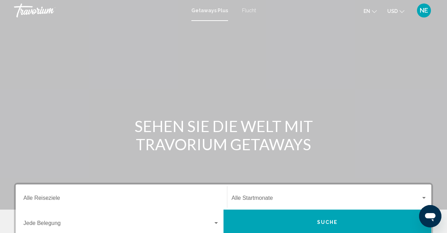
click at [311, 104] on div "Hauptinhalt" at bounding box center [223, 105] width 447 height 210
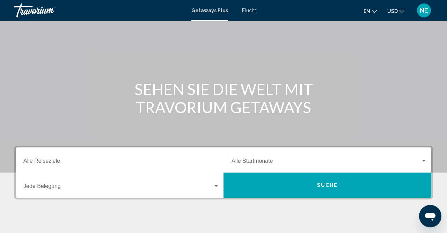
scroll to position [73, 0]
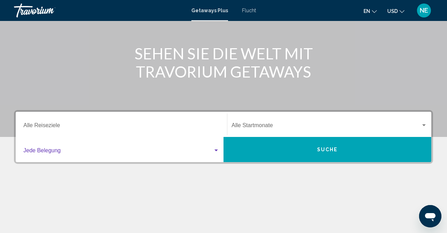
click at [215, 152] on div "Suche Widget" at bounding box center [216, 151] width 6 height 6
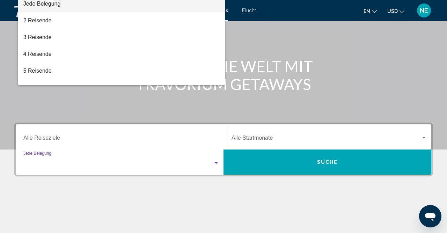
scroll to position [50, 0]
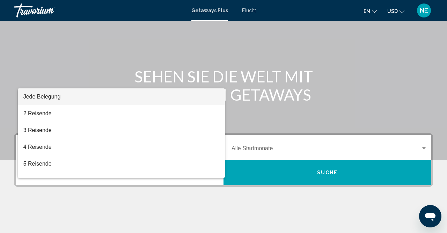
click at [425, 148] on div at bounding box center [223, 116] width 447 height 233
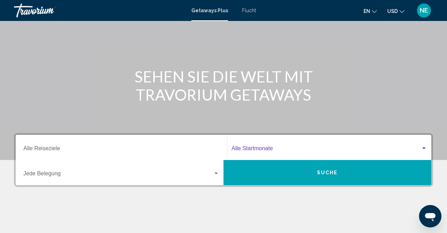
click at [425, 148] on div "Suche Widget" at bounding box center [423, 148] width 3 height 2
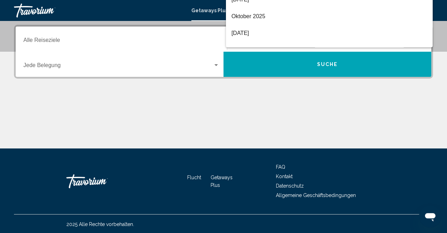
scroll to position [159, 0]
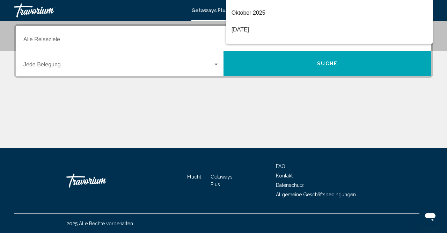
click at [173, 127] on div at bounding box center [223, 116] width 447 height 233
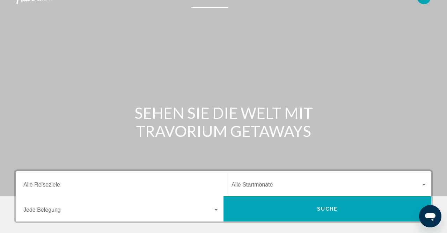
scroll to position [0, 0]
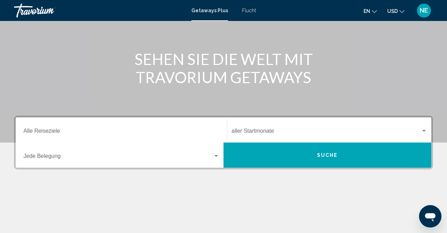
scroll to position [73, 0]
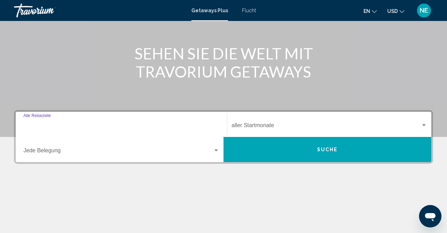
click at [59, 125] on input "Ziel Alle Reiseziele" at bounding box center [121, 127] width 196 height 6
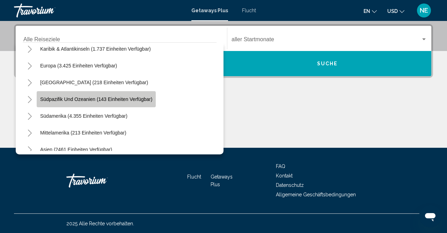
click at [58, 100] on span "Südpazifik und Ozeanien (143 Einheiten verfügbar)" at bounding box center [96, 99] width 112 height 6
type input "**********"
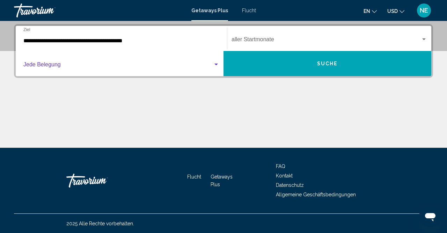
click at [216, 63] on div "Suche Widget" at bounding box center [216, 65] width 6 height 6
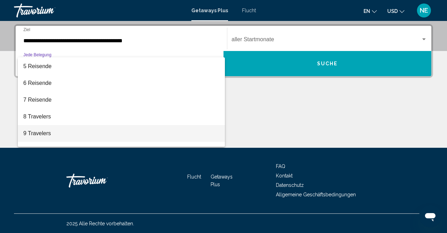
scroll to position [78, 0]
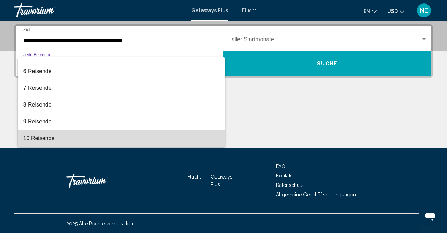
click at [110, 138] on span "10 Reisende" at bounding box center [121, 138] width 196 height 17
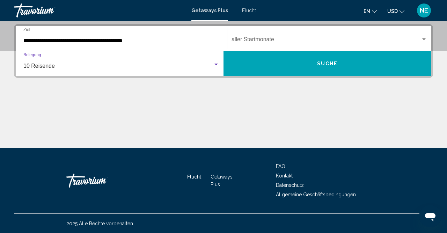
click at [216, 63] on div "Suche Widget" at bounding box center [216, 65] width 6 height 6
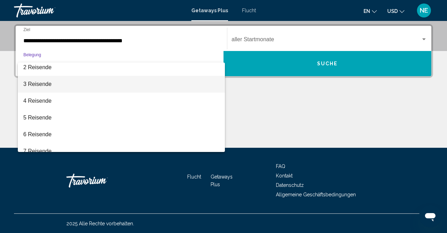
scroll to position [0, 0]
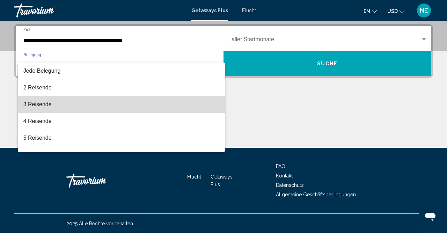
click at [73, 108] on span "3 Reisende" at bounding box center [121, 104] width 196 height 17
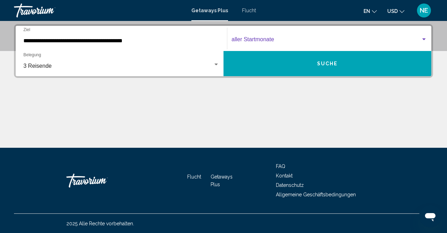
click at [423, 37] on div "Suche Widget" at bounding box center [424, 40] width 6 height 6
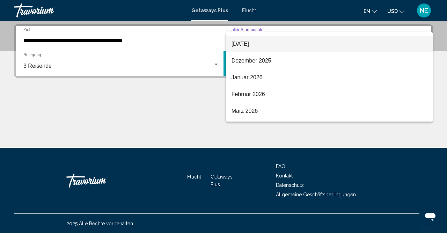
scroll to position [81, 0]
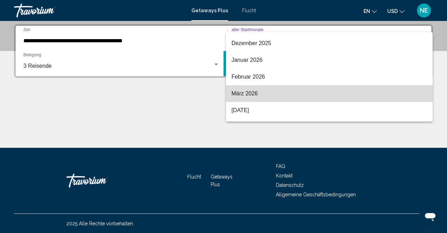
click at [260, 95] on span "März 2026" at bounding box center [330, 93] width 196 height 17
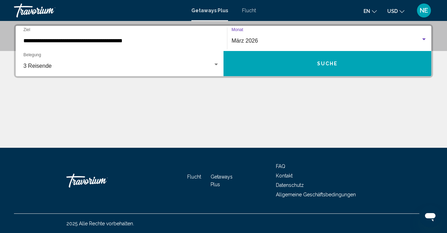
click at [298, 66] on button "Suche" at bounding box center [328, 63] width 208 height 25
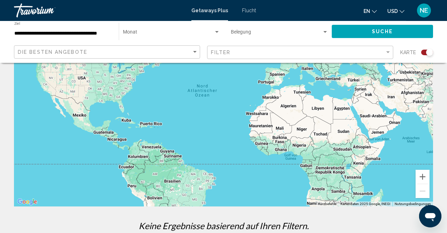
scroll to position [73, 0]
click at [424, 51] on div "Suche Widget" at bounding box center [427, 53] width 12 height 6
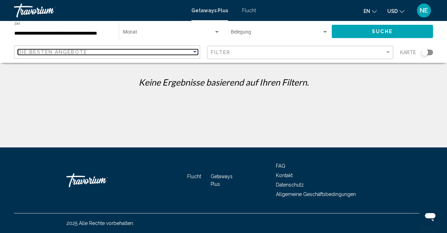
click at [195, 54] on div "Sortieren nach" at bounding box center [195, 52] width 6 height 6
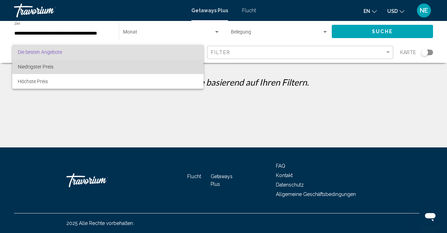
click at [186, 62] on span "Niedrigster Preis" at bounding box center [108, 66] width 181 height 15
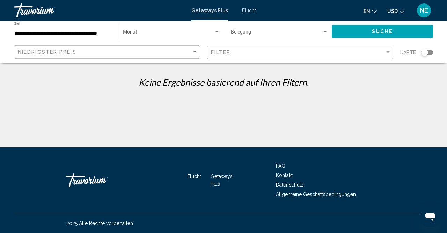
click at [428, 52] on div "Suche Widget" at bounding box center [427, 53] width 12 height 6
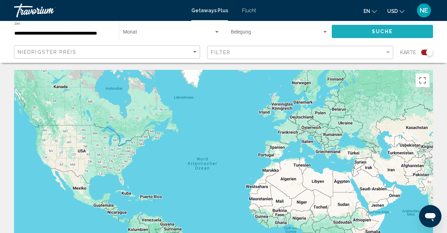
click at [397, 34] on button "Suche" at bounding box center [382, 31] width 101 height 13
click at [217, 32] on div "Suche Widget" at bounding box center [216, 32] width 3 height 2
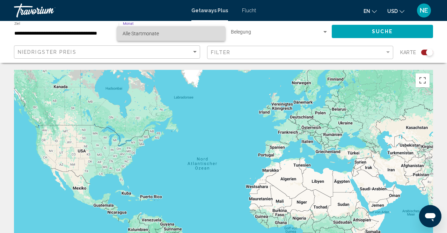
click at [204, 36] on span "Alle Startmonate" at bounding box center [171, 33] width 97 height 15
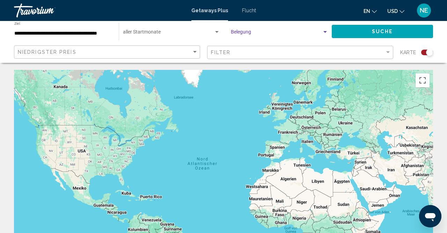
click at [326, 32] on div "Suche Widget" at bounding box center [324, 32] width 3 height 2
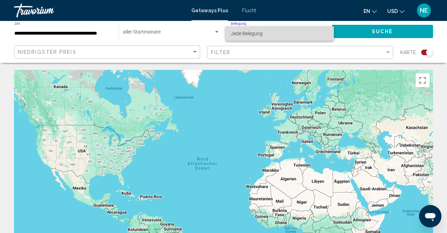
click at [309, 34] on span "Jede Belegung" at bounding box center [279, 33] width 97 height 15
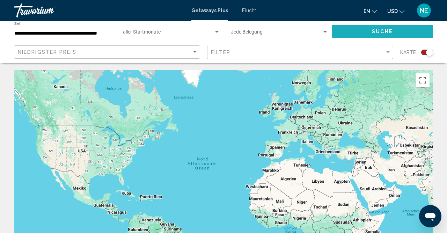
click at [399, 28] on button "Suche" at bounding box center [382, 31] width 101 height 13
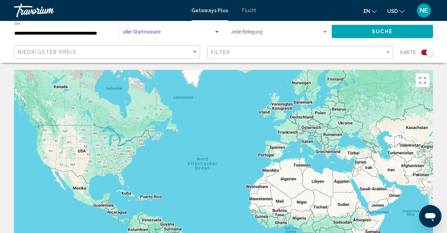
click at [217, 34] on div "Suche Widget" at bounding box center [217, 32] width 6 height 6
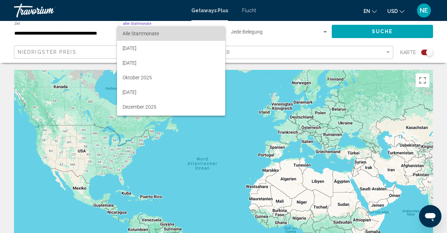
click at [217, 34] on span "Alle Startmonate" at bounding box center [171, 33] width 97 height 15
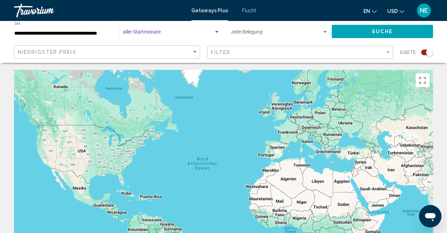
click at [250, 13] on span "Flucht" at bounding box center [249, 11] width 14 height 6
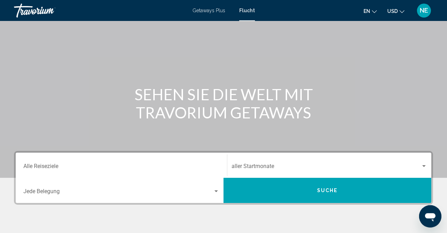
scroll to position [109, 0]
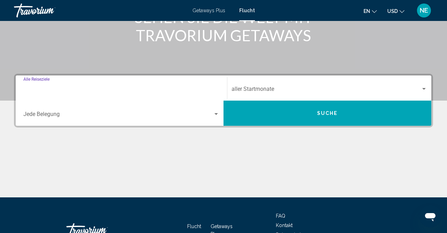
click at [157, 90] on input "Ziel Alle Reiseziele" at bounding box center [121, 90] width 196 height 6
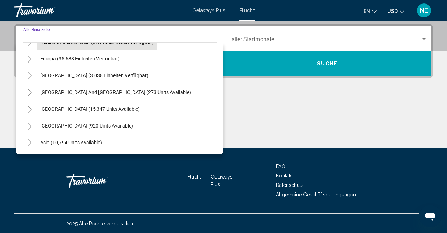
scroll to position [81, 0]
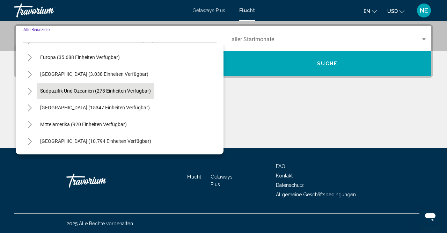
click at [72, 94] on button "Südpazifik und Ozeanien (273 Einheiten verfügbar)" at bounding box center [96, 91] width 118 height 16
type input "**********"
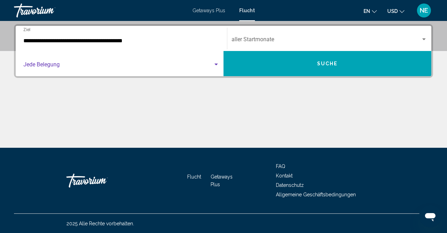
click at [218, 66] on div "Suche Widget" at bounding box center [216, 65] width 6 height 6
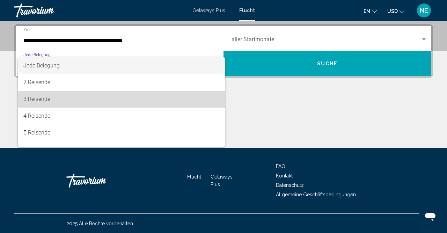
click at [205, 99] on span "3 Reisende" at bounding box center [121, 99] width 196 height 17
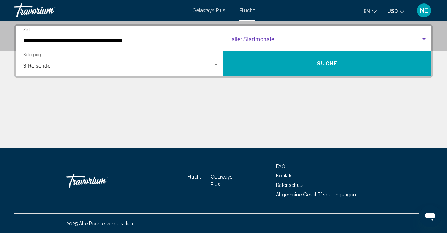
click at [424, 40] on div "Suche Widget" at bounding box center [423, 39] width 3 height 2
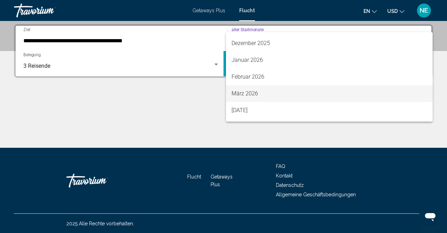
click at [266, 97] on span "März 2026" at bounding box center [330, 93] width 196 height 17
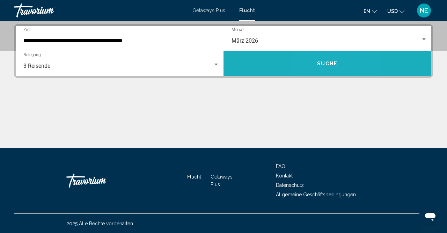
click at [318, 60] on button "Suche" at bounding box center [328, 63] width 208 height 25
